Goal: Task Accomplishment & Management: Manage account settings

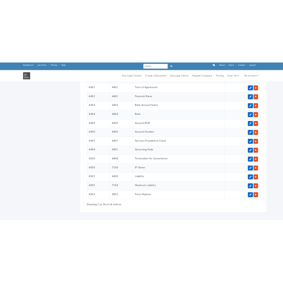
scroll to position [715, 0]
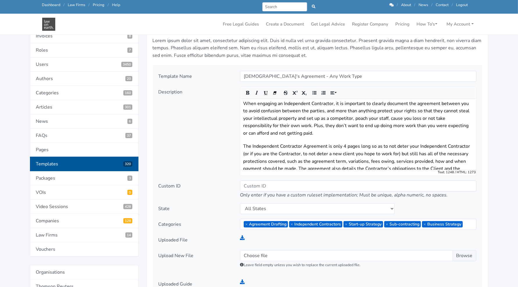
scroll to position [77, 0]
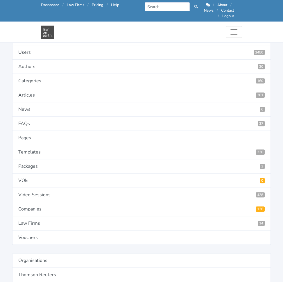
scroll to position [106, 0]
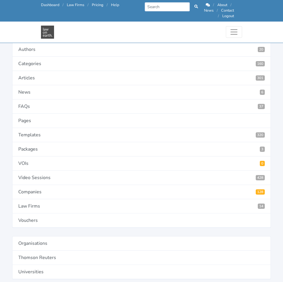
type input "4501"
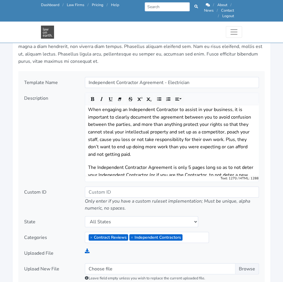
scroll to position [706, 0]
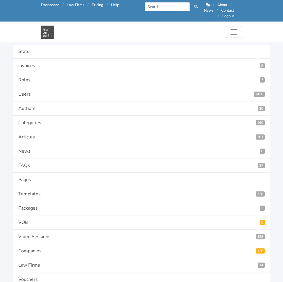
scroll to position [57, 0]
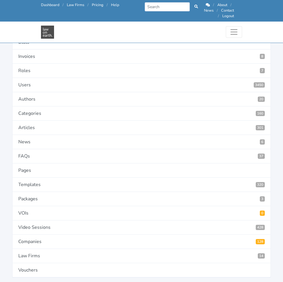
type input "4500"
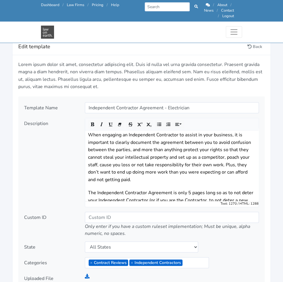
scroll to position [680, 0]
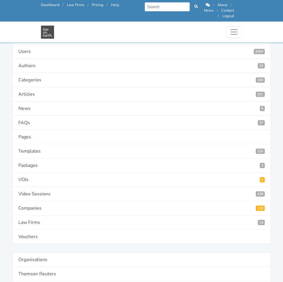
scroll to position [90, 0]
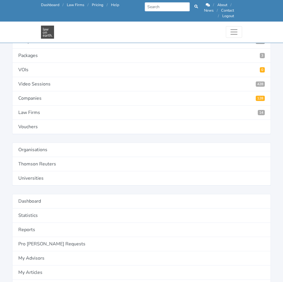
scroll to position [201, 0]
type input "4501"
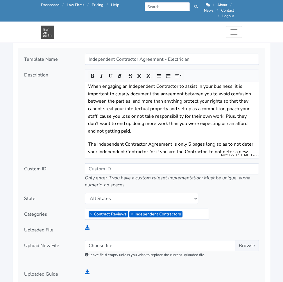
scroll to position [730, 0]
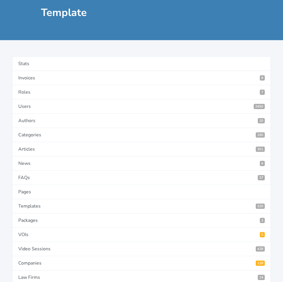
scroll to position [60, 0]
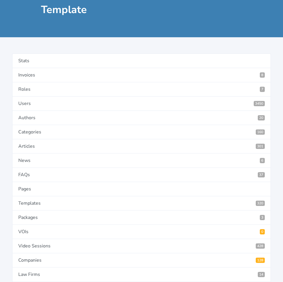
type input "4501"
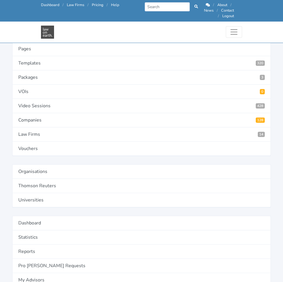
scroll to position [187, 0]
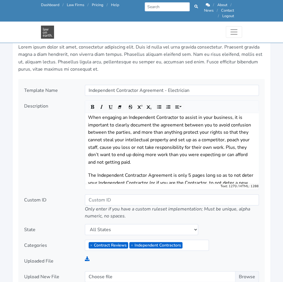
scroll to position [698, 0]
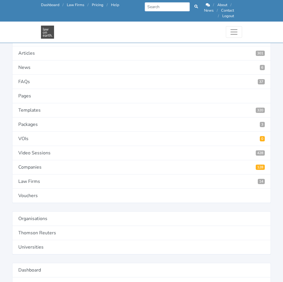
scroll to position [143, 0]
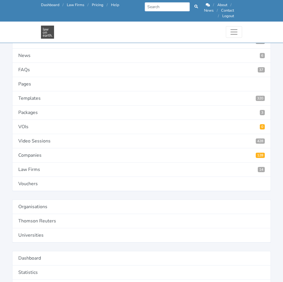
type input "4502"
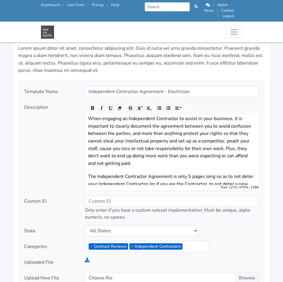
scroll to position [697, 0]
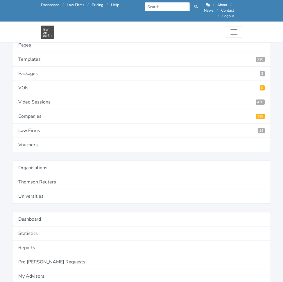
scroll to position [184, 0]
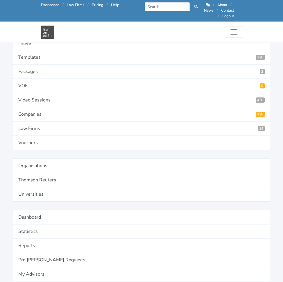
type input "4503"
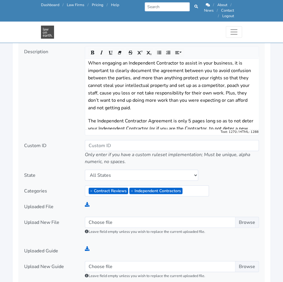
scroll to position [752, 0]
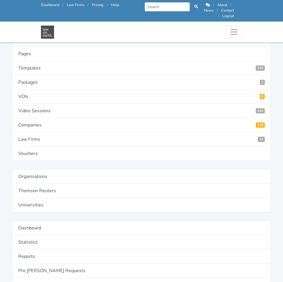
scroll to position [185, 0]
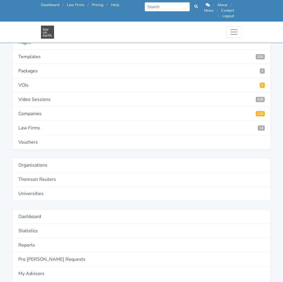
type input "4505"
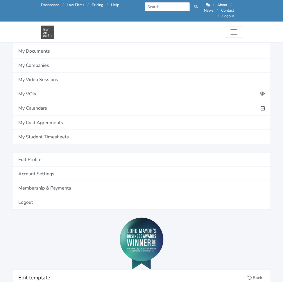
scroll to position [449, 0]
click at [0, 0] on link "Add definition" at bounding box center [0, 0] width 0 height 0
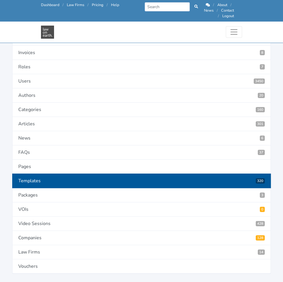
scroll to position [59, 0]
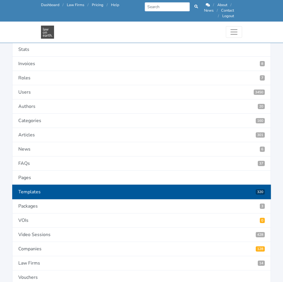
type input "4498"
type input "Special Conditions"
type input "SpecialConditions"
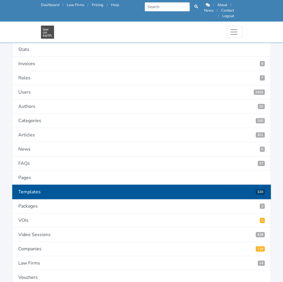
paste textarea "Are there any Special Conditions that apply to this Agreement?"
type textarea "Are there any Special Conditions that apply to this Agreement?"
select select "textarea"
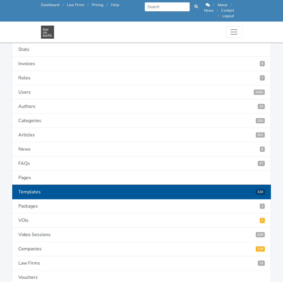
select select "first letter uppercase"
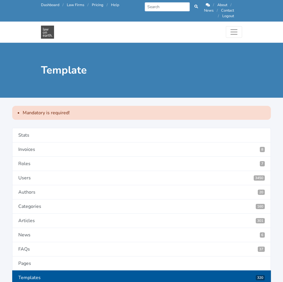
radio input "true"
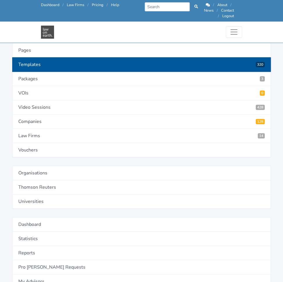
scroll to position [202, 0]
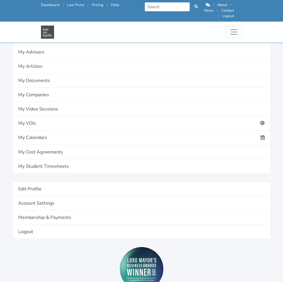
scroll to position [419, 0]
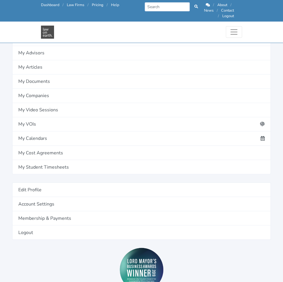
click at [0, 0] on link "Add definition" at bounding box center [0, 0] width 0 height 0
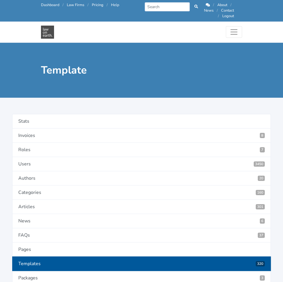
type input "Default Interest"
type input "DefaultInterest"
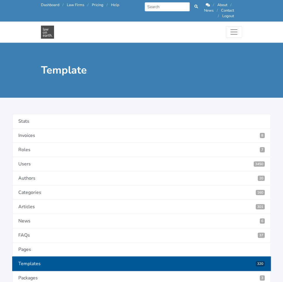
radio input "true"
select select "text"
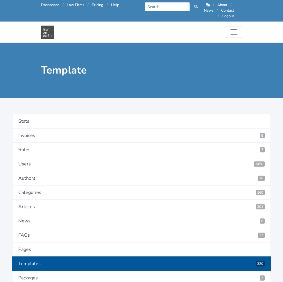
paste textarea "What rate of Default Interest do you want to appy to outstanding payments?"
type textarea "What rate of Default Interest do you want to appy to outstanding payments?"
select select "as is"
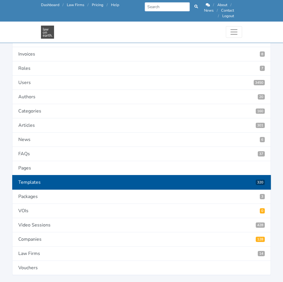
scroll to position [61, 0]
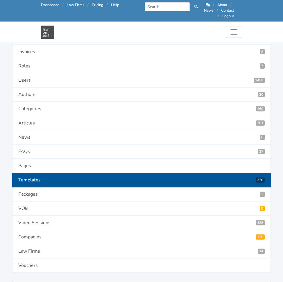
type input "4504"
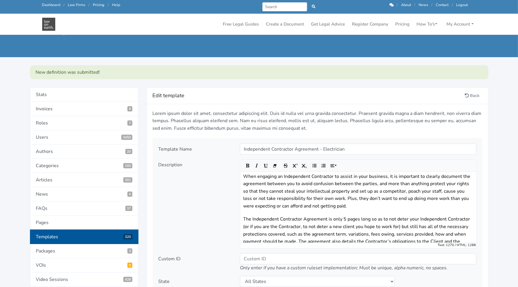
scroll to position [63, 0]
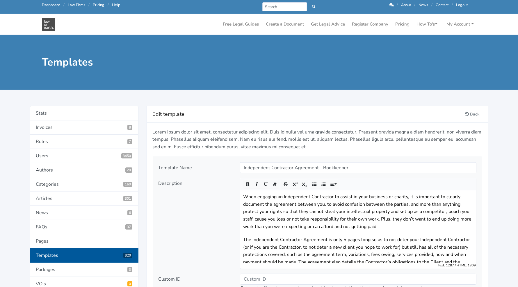
click at [209, 228] on div "Description" at bounding box center [194, 223] width 81 height 91
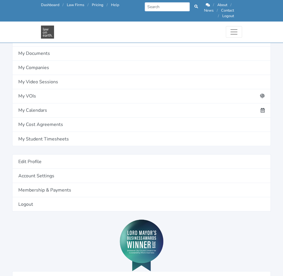
scroll to position [434, 0]
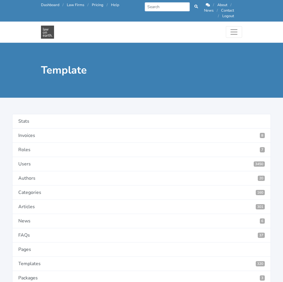
type input "Contractors Mobile Number"
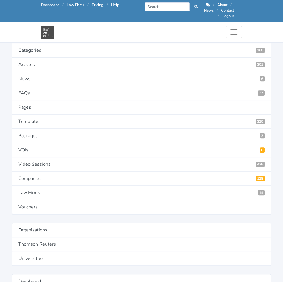
scroll to position [120, 0]
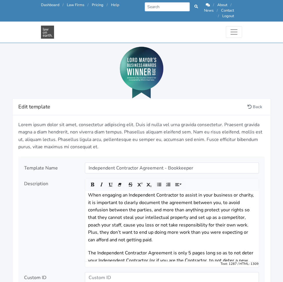
scroll to position [621, 0]
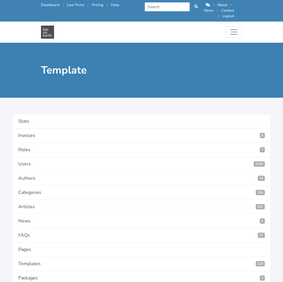
type input "Bank Account Name"
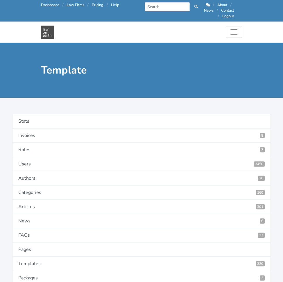
paste textarea "What is the name on the Contractor’s bank account?"
type textarea "What is the name on the Contractor’s bank account?"
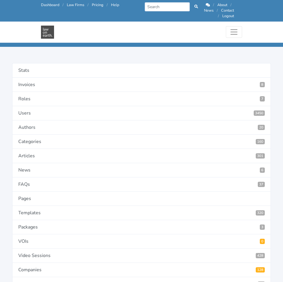
scroll to position [29, 0]
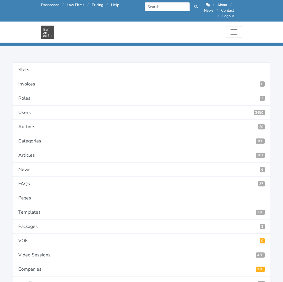
select select "textarea"
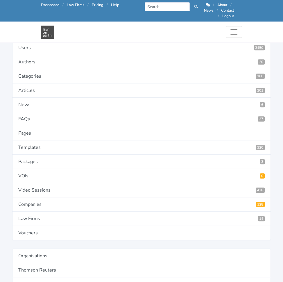
scroll to position [94, 0]
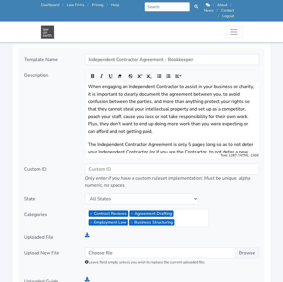
scroll to position [722, 0]
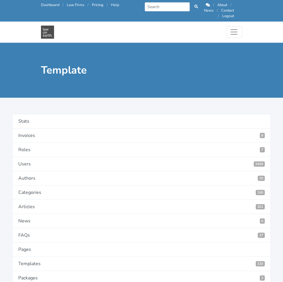
drag, startPoint x: 131, startPoint y: 149, endPoint x: 151, endPoint y: 145, distance: 21.0
drag, startPoint x: 151, startPoint y: 145, endPoint x: 189, endPoint y: 152, distance: 37.8
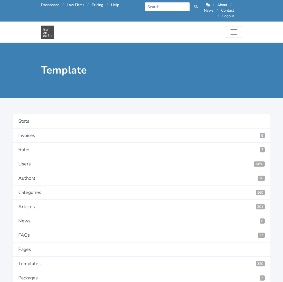
type input "Bank"
radio input "true"
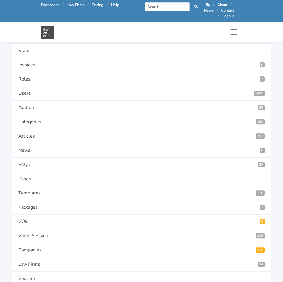
scroll to position [49, 0]
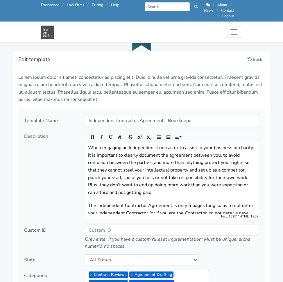
scroll to position [668, 0]
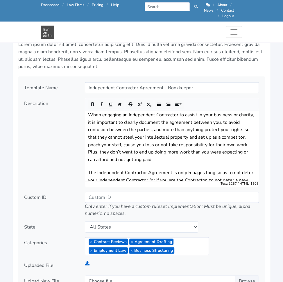
scroll to position [700, 0]
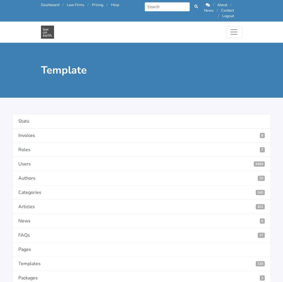
type input "Services Provided to Client"
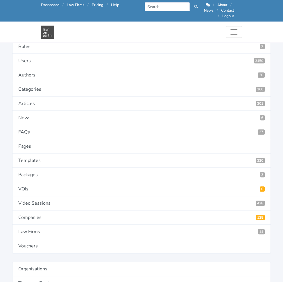
scroll to position [81, 0]
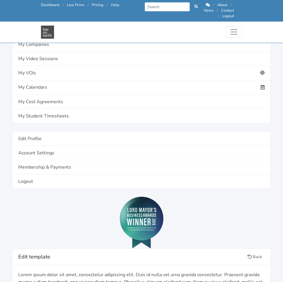
scroll to position [382, 0]
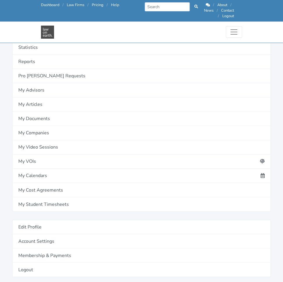
click at [0, 0] on link "Add definition" at bounding box center [0, 0] width 0 height 0
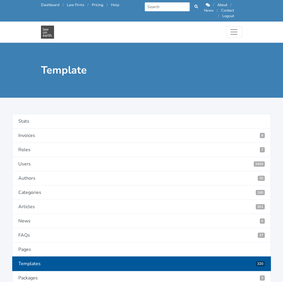
drag, startPoint x: 0, startPoint y: 0, endPoint x: 210, endPoint y: 144, distance: 254.5
type input "Special Conditions"
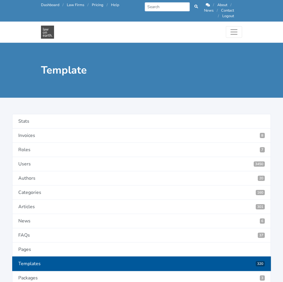
type input "SpecialConditions"
radio input "true"
paste textarea "Are there any Special Conditions that apply to this Agreement?"
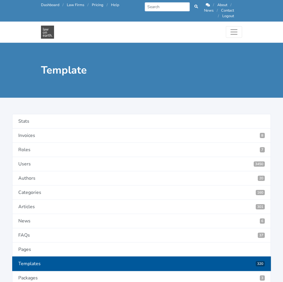
type textarea "Are there any Special Conditions that apply to this Agreement?"
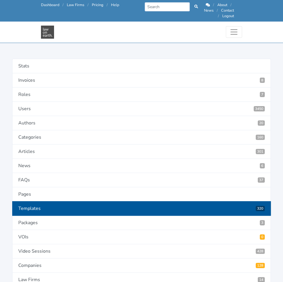
scroll to position [34, 0]
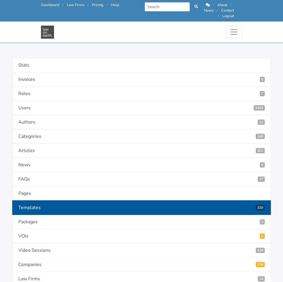
select select "textarea"
select select "first letter uppercase"
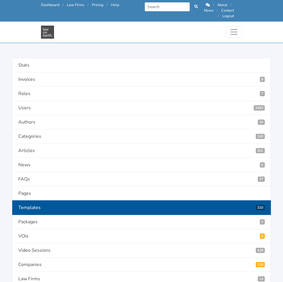
type input "0"
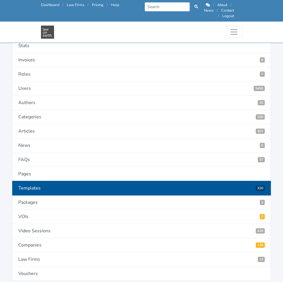
scroll to position [54, 0]
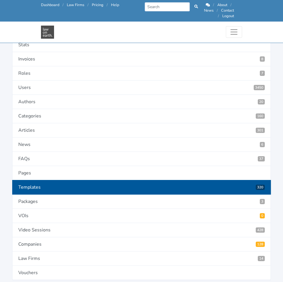
drag, startPoint x: 148, startPoint y: 209, endPoint x: 122, endPoint y: 211, distance: 25.6
type input "5436"
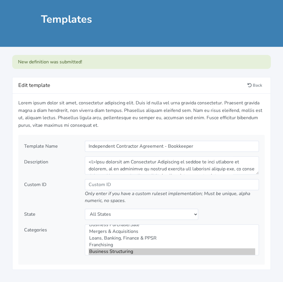
scroll to position [57, 0]
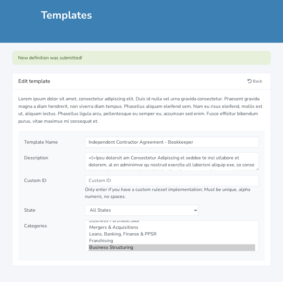
click at [240, 195] on div "Edit template Back Lorem ipsum dolor sit amet, consectetur adipiscing elit. Dui…" at bounding box center [141, 173] width 283 height 217
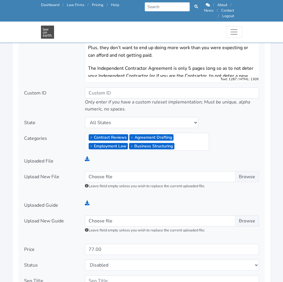
scroll to position [790, 0]
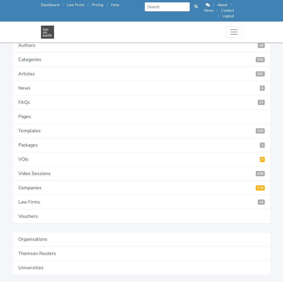
scroll to position [111, 0]
type input "4536"
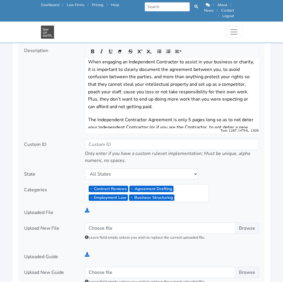
scroll to position [753, 0]
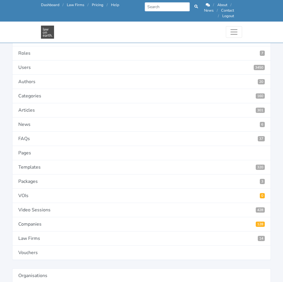
scroll to position [74, 0]
type input "4537"
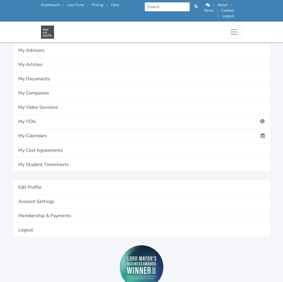
scroll to position [421, 0]
click at [0, 0] on link "Add definition" at bounding box center [0, 0] width 0 height 0
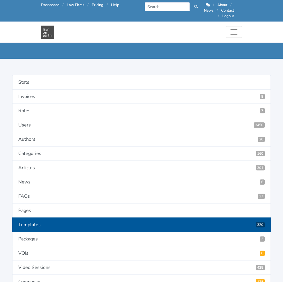
scroll to position [14, 0]
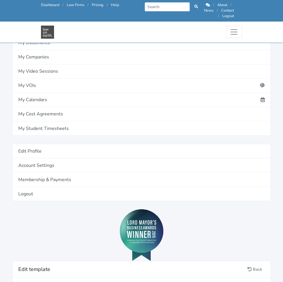
scroll to position [435, 0]
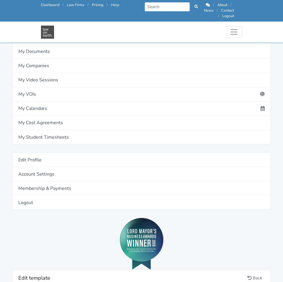
click at [0, 0] on link "Add definition" at bounding box center [0, 0] width 0 height 0
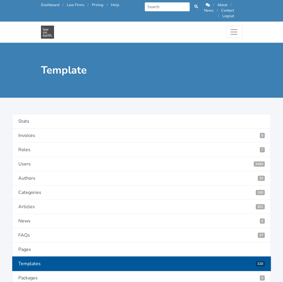
type input "IP Owner"
paste textarea "Who will own the intellectual property created by the Contractor?"
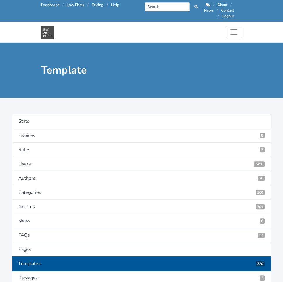
type textarea "Who will own the intellectual property created by the Contractor?"
type input "IPOwner"
radio input "true"
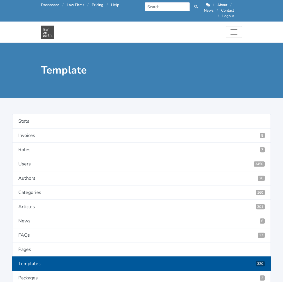
select select "select"
select select "as is"
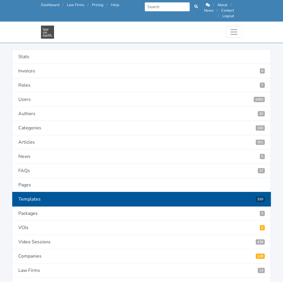
scroll to position [45, 0]
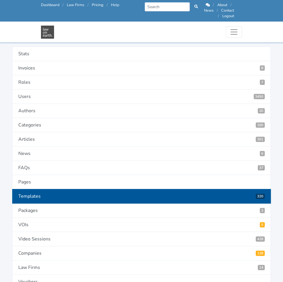
type input "4538"
type input "Client"
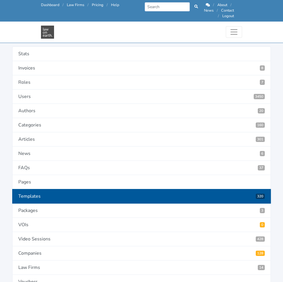
type input "Contractor"
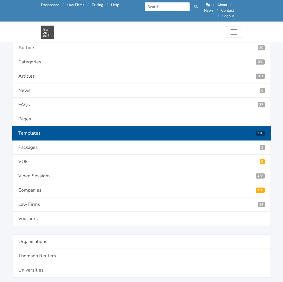
scroll to position [110, 0]
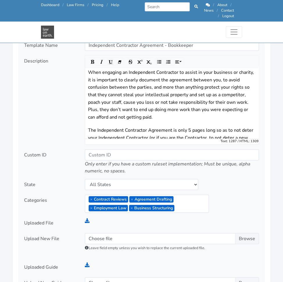
scroll to position [742, 0]
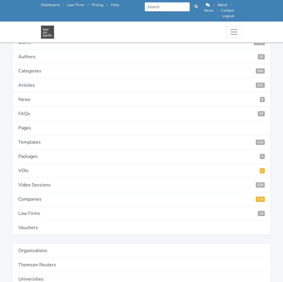
scroll to position [99, 0]
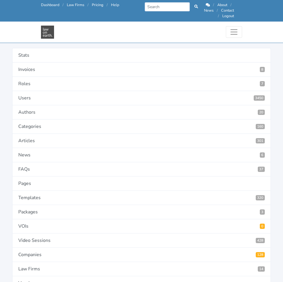
scroll to position [42, 0]
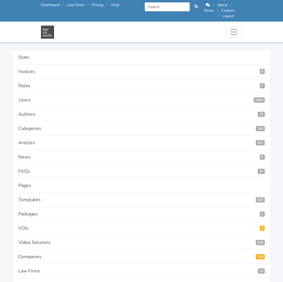
type input "4540"
type input "R"
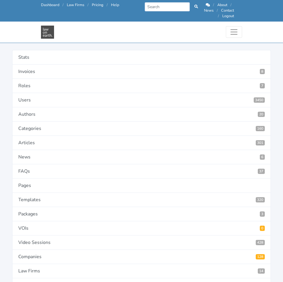
type input "Termination for Convenience"
paste textarea "Is either party entitled to terminate the Agreement for any reason purely out o…"
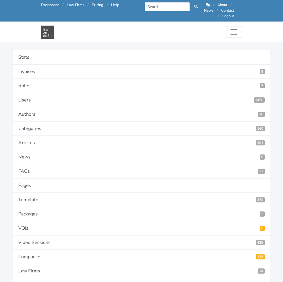
scroll to position [5, 0]
type textarea "Is either party entitled to terminate the Agreement for any reason purely out o…"
type input "4539"
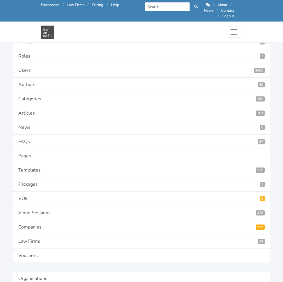
scroll to position [72, 0]
paste input "No, neither party is entitled to terminate the Agreement for convenience"
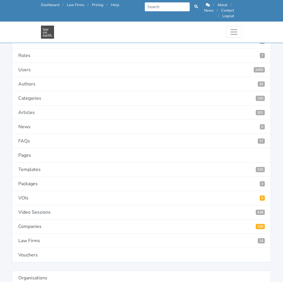
scroll to position [0, 99]
type input "No, neither party is entitled to terminate the Agreement for convenience."
paste input "Yes, provided that party provides 30 days written notice"
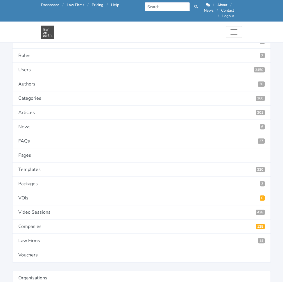
scroll to position [0, 65]
type input "Yes, provided that party provides 30 days written notice."
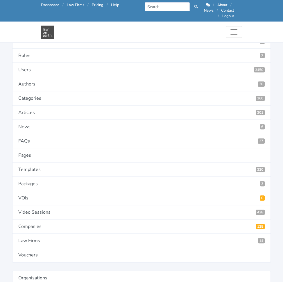
paste input "Yes, provided that party provides 60 days written notice"
type input "Yes, provided that party provides 60 days written notice."
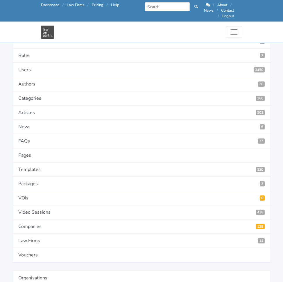
paste input "Yes, provided that party provides 90 days written notice"
type input "Yes, provided that party provides 90 days written notice."
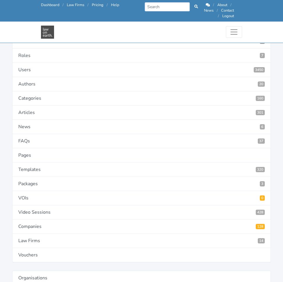
scroll to position [0, 0]
paste input "Yes, provided that party provides 120 days written notice."
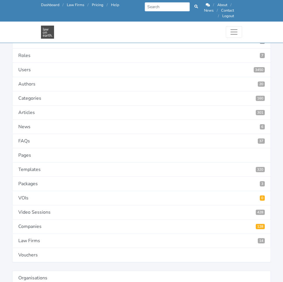
type input "Yes, provided that party provides 120 days written notice."
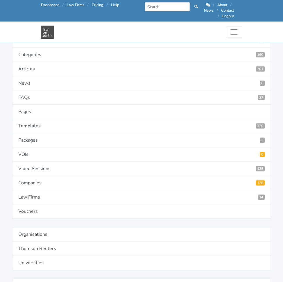
scroll to position [116, 0]
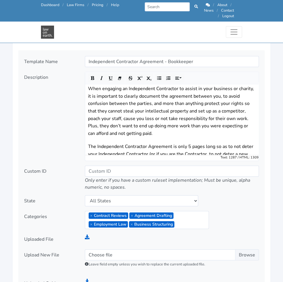
scroll to position [727, 0]
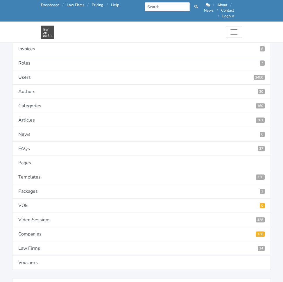
scroll to position [65, 0]
type input "4540"
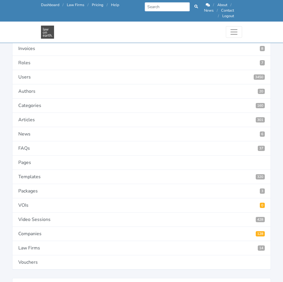
type input "Liability"
paste input "In favour of Contractor: The Client holds harmless the Contractor where the Cli…"
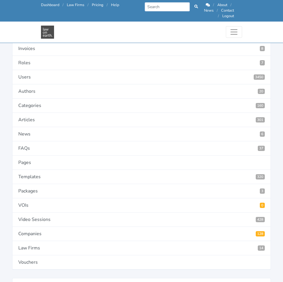
type input "In favour of Contractor: The Client holds harmless the Contractor where the Cli…"
paste input "In favour of Client:"
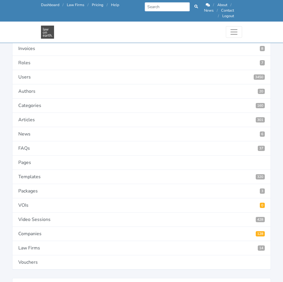
type input "In favour of Client: The Contractor holds harmless the Client where the Client …"
paste input "Equal liability to each party:"
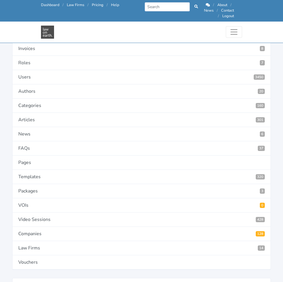
type input "Equal liability to each party: Where one Party is in breach of this Agreement, …"
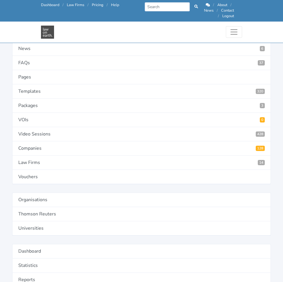
scroll to position [152, 0]
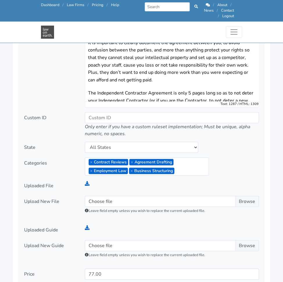
scroll to position [780, 0]
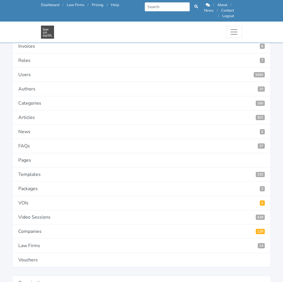
scroll to position [68, 0]
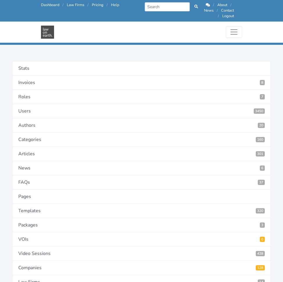
scroll to position [28, 0]
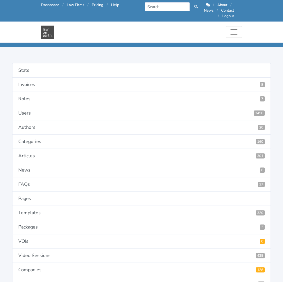
type input "4540"
paste textarea "Do you want either the Client or the Contractor to be able to have a cap on any…"
type textarea "Do you want either the Client or the Contractor to be able to have a cap on any…"
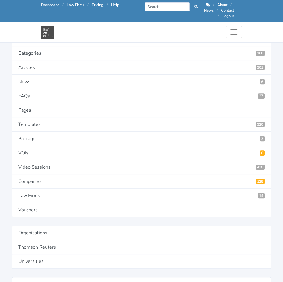
scroll to position [117, 0]
paste input "In favour of Contractor:"
type input "In favour of Contractor: To the maximum extent permitted by Law, the aggregate …"
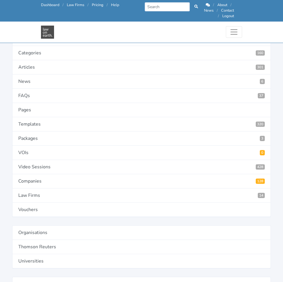
scroll to position [0, 0]
paste input "In favour of Client:"
type input "In favour of Client: To the maximum extent permitted by Law, the aggregate liab…"
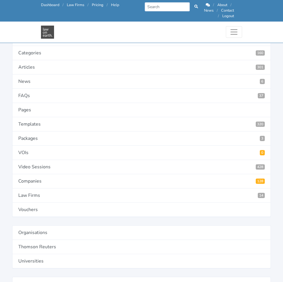
scroll to position [0, 0]
paste input "Liability of both parties is capped:"
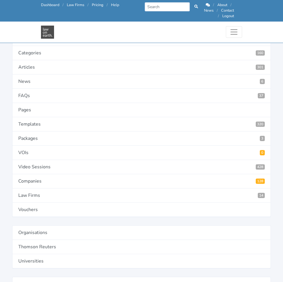
scroll to position [0, 845]
type input "Liability of both parties is capped: To the maximum extent permitted by Law, th…"
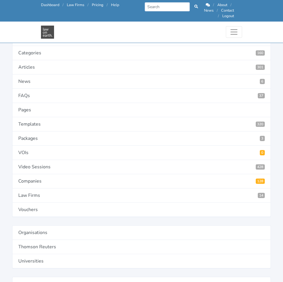
paste input "Liability of both parties is NOT capped:"
type input "Liability of both parties is NOT capped: To the maximum extent permitted by Law…"
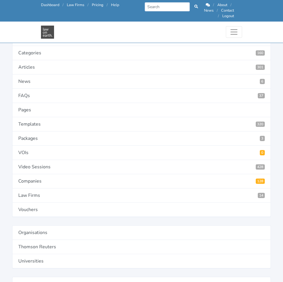
scroll to position [0, 0]
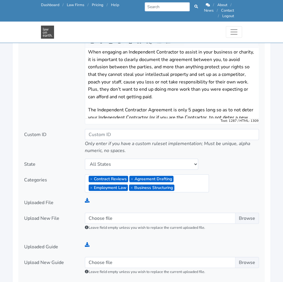
scroll to position [763, 0]
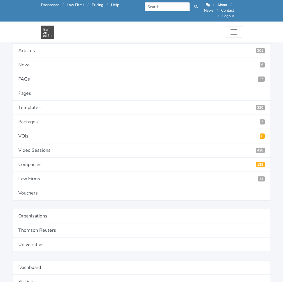
scroll to position [133, 0]
type input "4541"
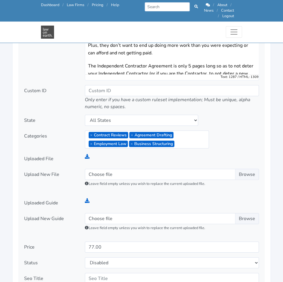
scroll to position [807, 0]
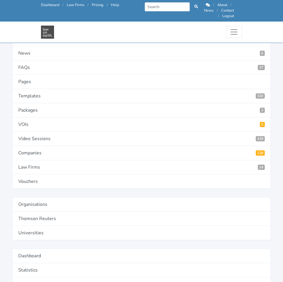
scroll to position [146, 0]
type input "4543"
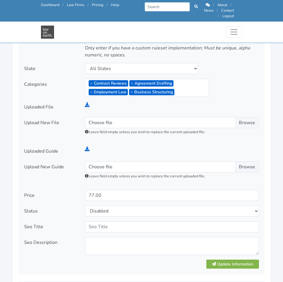
scroll to position [859, 0]
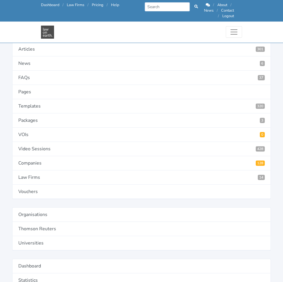
scroll to position [140, 0]
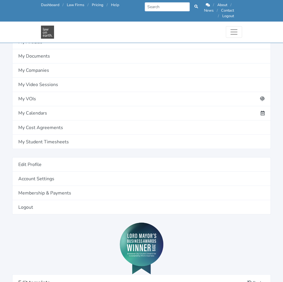
scroll to position [435, 0]
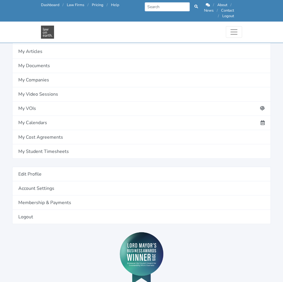
click at [0, 0] on link "Add definition" at bounding box center [0, 0] width 0 height 0
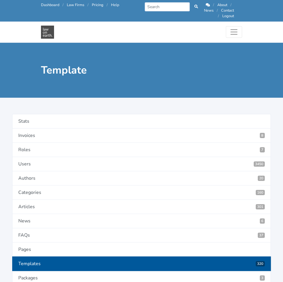
type input "Default Interest"
type input "DefaultInterest"
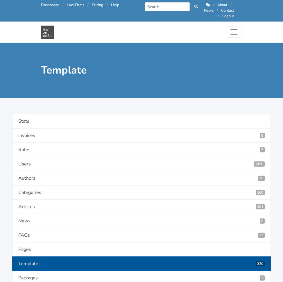
paste textarea "What rate of Default Interest do you want to appy to outstanding payments?"
type textarea "What rate of Default Interest do you want to appy to outstanding payments?"
radio input "true"
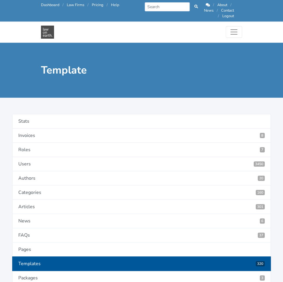
select select "text"
select select "as is"
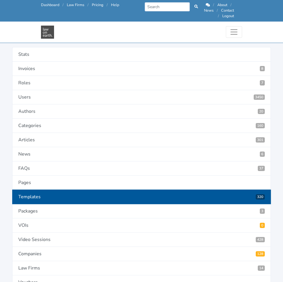
scroll to position [44, 0]
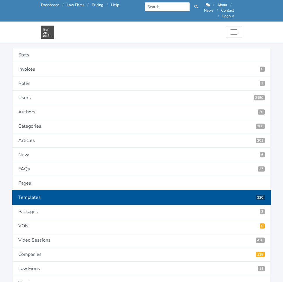
drag, startPoint x: 194, startPoint y: 208, endPoint x: 243, endPoint y: 274, distance: 82.4
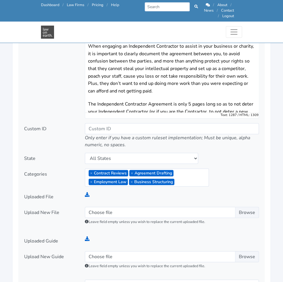
scroll to position [769, 0]
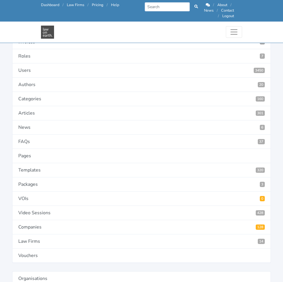
scroll to position [72, 0]
type input "7"
type input "4542"
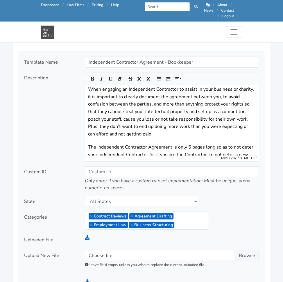
scroll to position [676, 0]
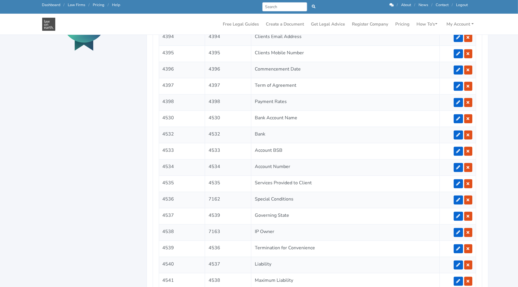
scroll to position [659, 0]
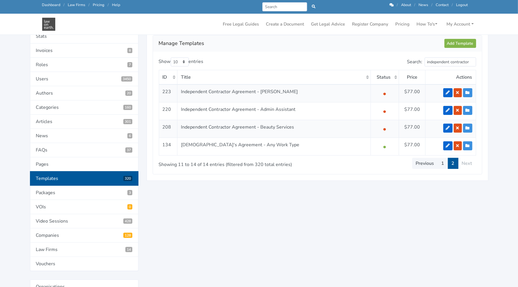
scroll to position [74, 0]
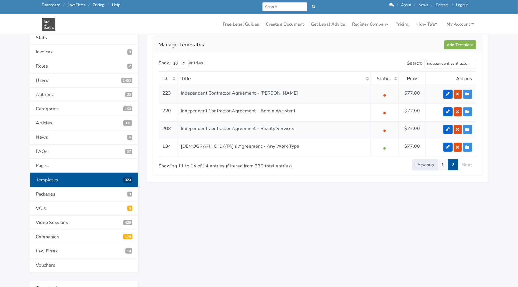
click at [429, 160] on link "Previous" at bounding box center [425, 165] width 26 height 11
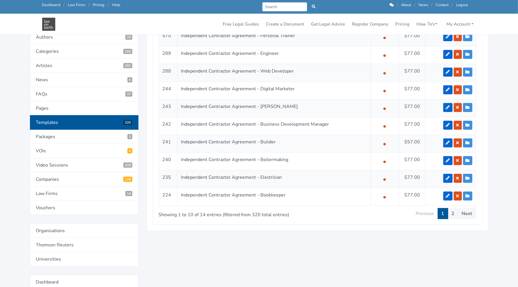
scroll to position [137, 0]
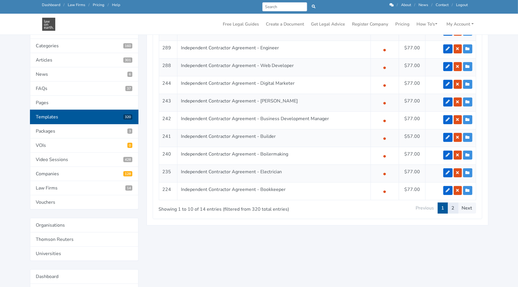
click at [453, 207] on link "2" at bounding box center [453, 208] width 10 height 11
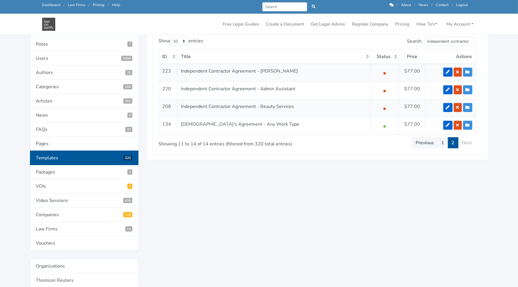
scroll to position [86, 0]
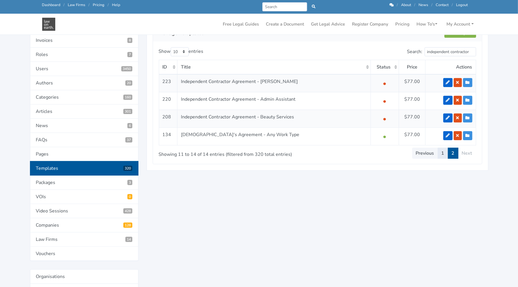
click at [442, 155] on link "1" at bounding box center [442, 153] width 10 height 11
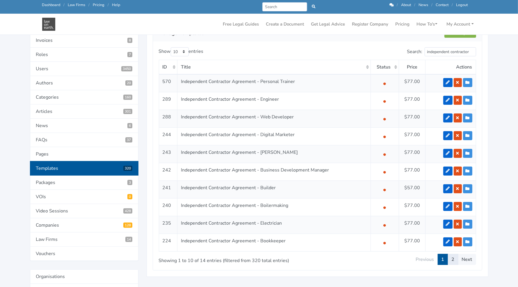
click at [455, 259] on link "2" at bounding box center [453, 259] width 10 height 11
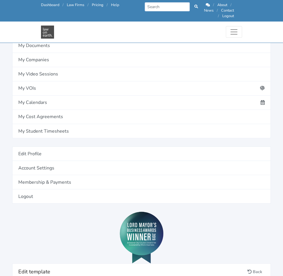
scroll to position [460, 0]
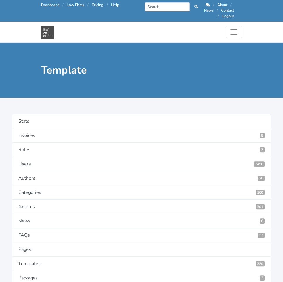
type input "Contractors Mobile Number"
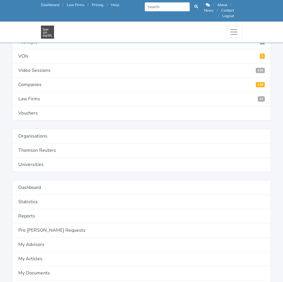
scroll to position [224, 0]
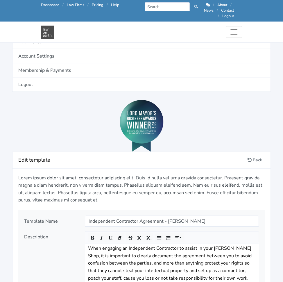
scroll to position [572, 0]
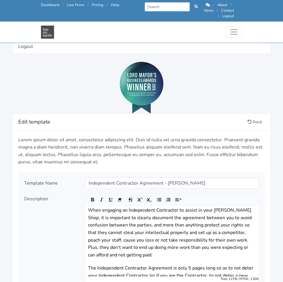
scroll to position [610, 0]
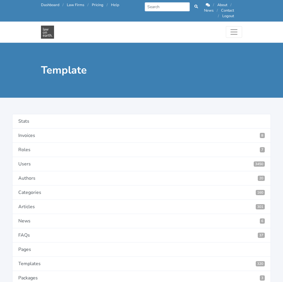
type input "Bank Account Name"
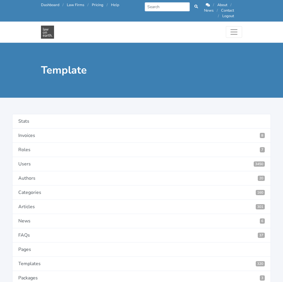
paste textarea "What is the name on the Contractor’s bank account?"
type textarea "What is the name on the Contractor’s bank account?"
select select "textarea"
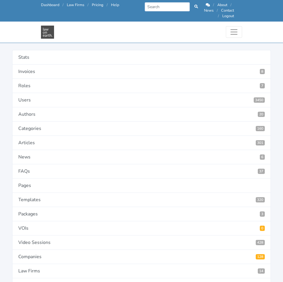
scroll to position [42, 0]
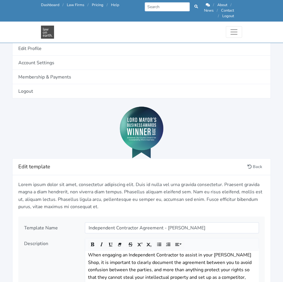
scroll to position [12, 0]
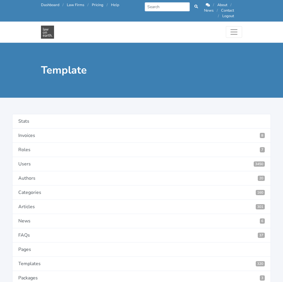
drag, startPoint x: 151, startPoint y: 148, endPoint x: 228, endPoint y: 156, distance: 77.2
type input "Bank"
radio input "true"
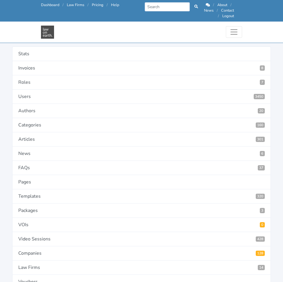
scroll to position [45, 0]
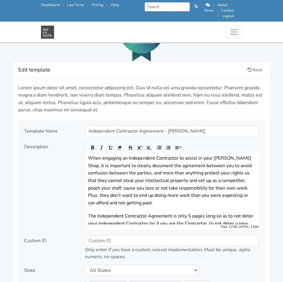
scroll to position [657, 0]
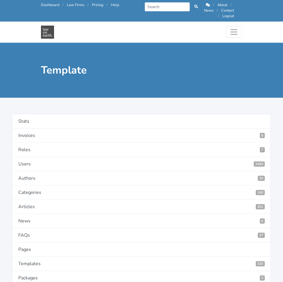
type input "Services Provided to Client"
select select "textarea"
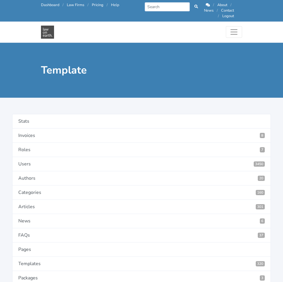
select select "first letter uppercase"
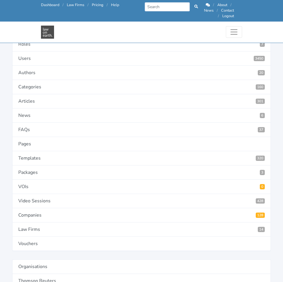
scroll to position [83, 0]
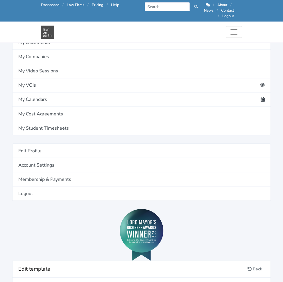
scroll to position [457, 0]
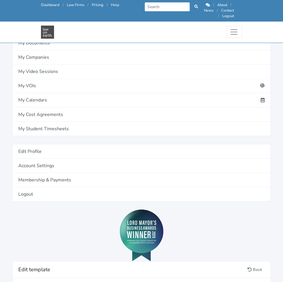
click at [0, 0] on link "Add definition" at bounding box center [0, 0] width 0 height 0
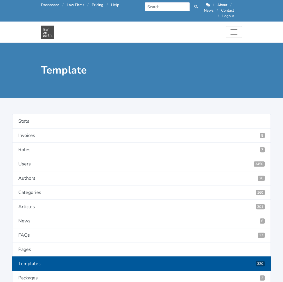
type input "Special Conditions"
type input "SpecialConditions"
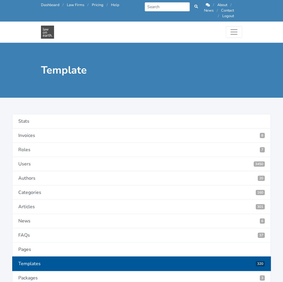
paste textarea "Are there any Special Conditions that apply to this Agreement?"
type textarea "Are there any Special Conditions that apply to this Agreement?"
drag, startPoint x: 246, startPoint y: 225, endPoint x: 227, endPoint y: 225, distance: 18.9
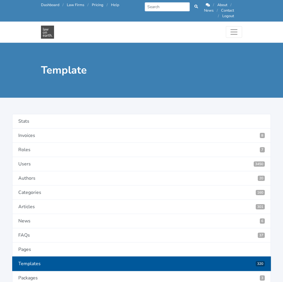
radio input "true"
select select "textarea"
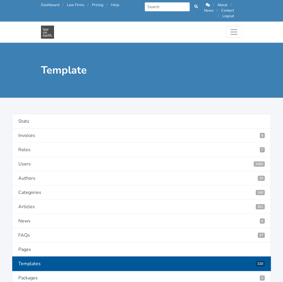
select select "first letter uppercase"
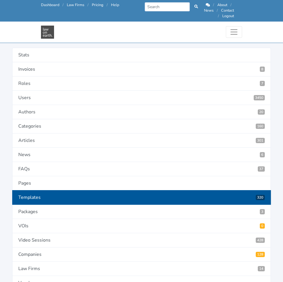
scroll to position [46, 0]
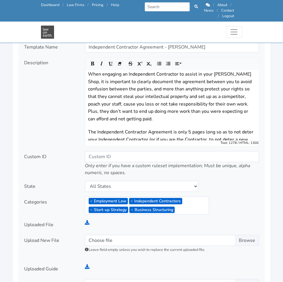
scroll to position [744, 0]
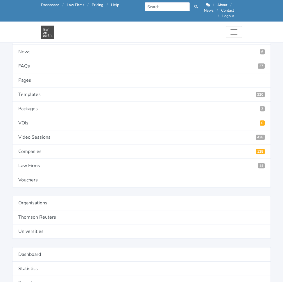
scroll to position [147, 0]
type input "4379"
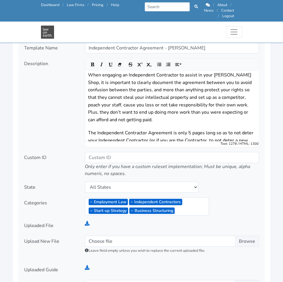
scroll to position [741, 0]
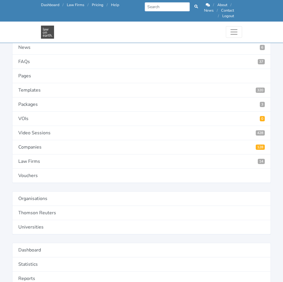
scroll to position [153, 0]
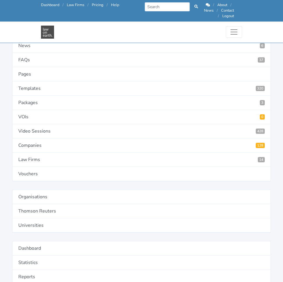
type input "4380"
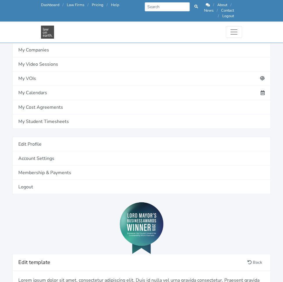
scroll to position [464, 0]
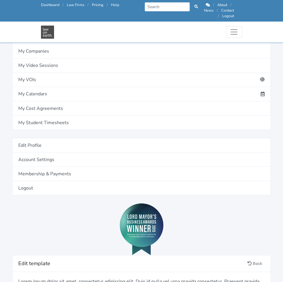
click at [0, 0] on link "Add definition" at bounding box center [0, 0] width 0 height 0
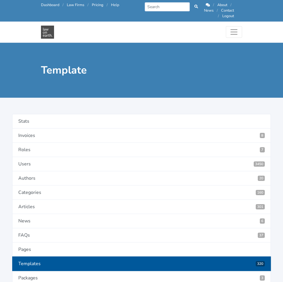
type input "IP Owner"
type textarea "Wh"
